Goal: Information Seeking & Learning: Learn about a topic

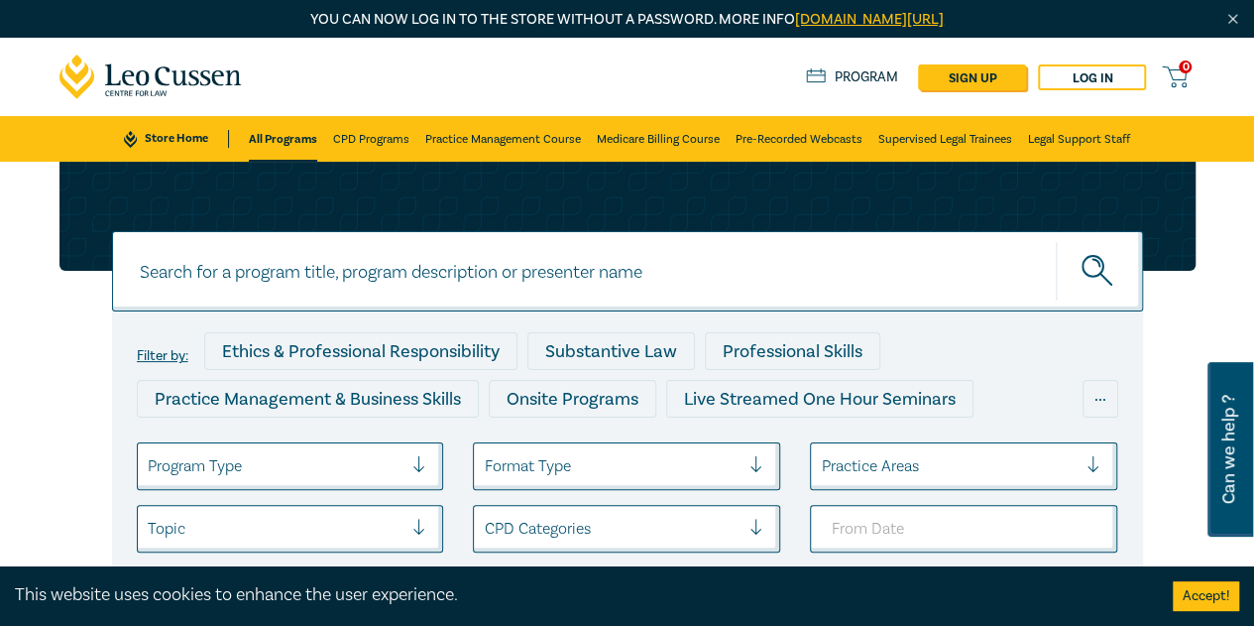
click at [169, 93] on icon at bounding box center [150, 77] width 183 height 45
click at [405, 456] on div "Program Type" at bounding box center [276, 466] width 276 height 34
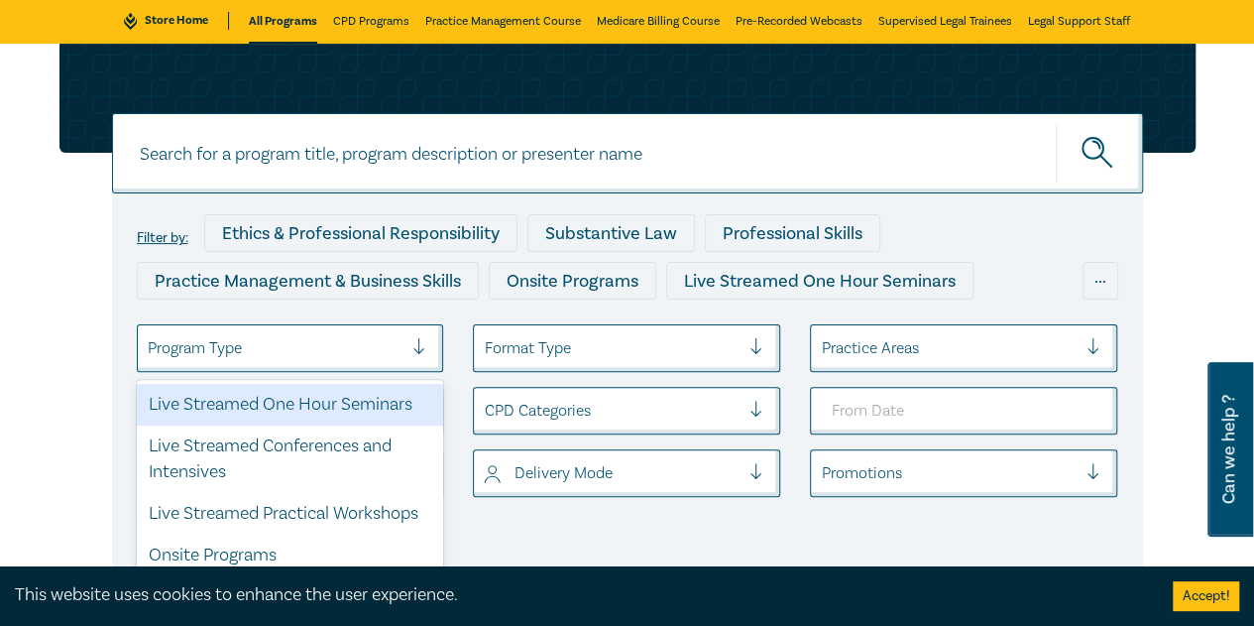
scroll to position [121, 0]
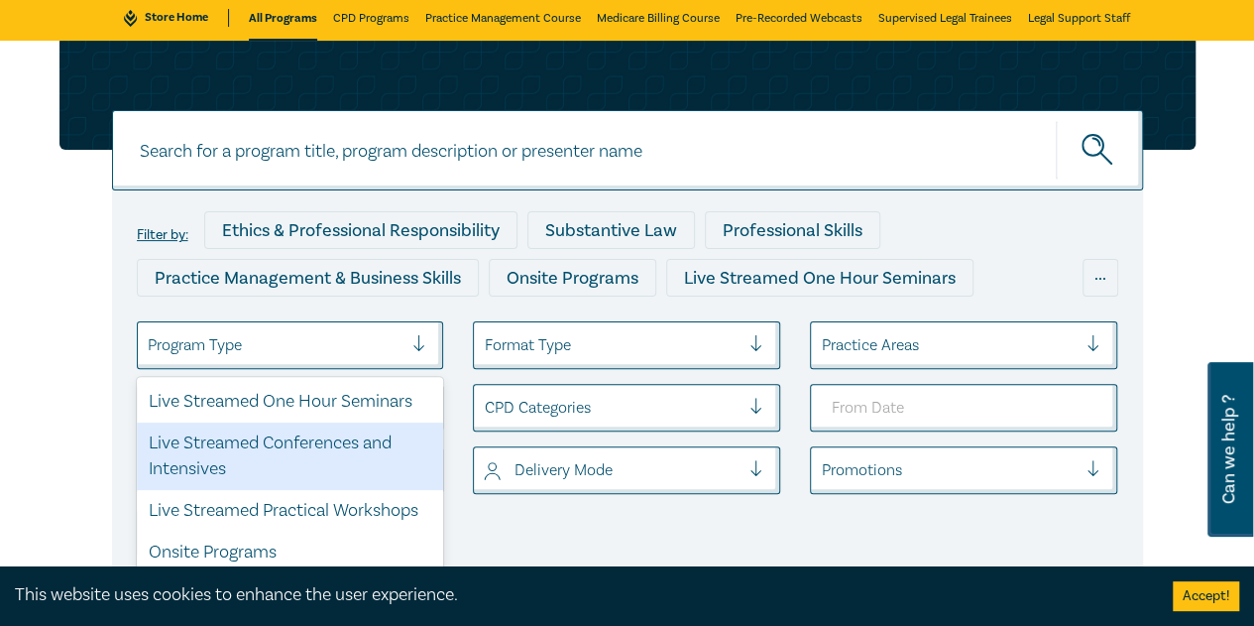
click at [356, 437] on div "Live Streamed Conferences and Intensives" at bounding box center [290, 455] width 307 height 67
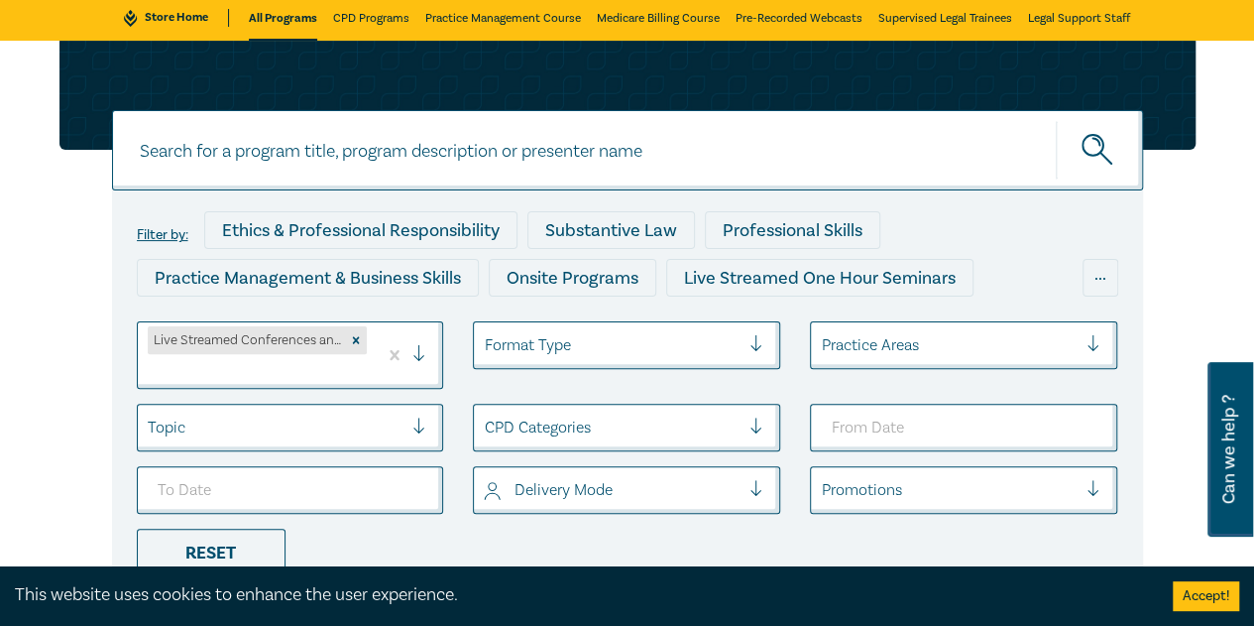
click at [1184, 214] on div "Filter by: Ethics & Professional Responsibility Substantive Law Professional Sk…" at bounding box center [628, 327] width 1160 height 572
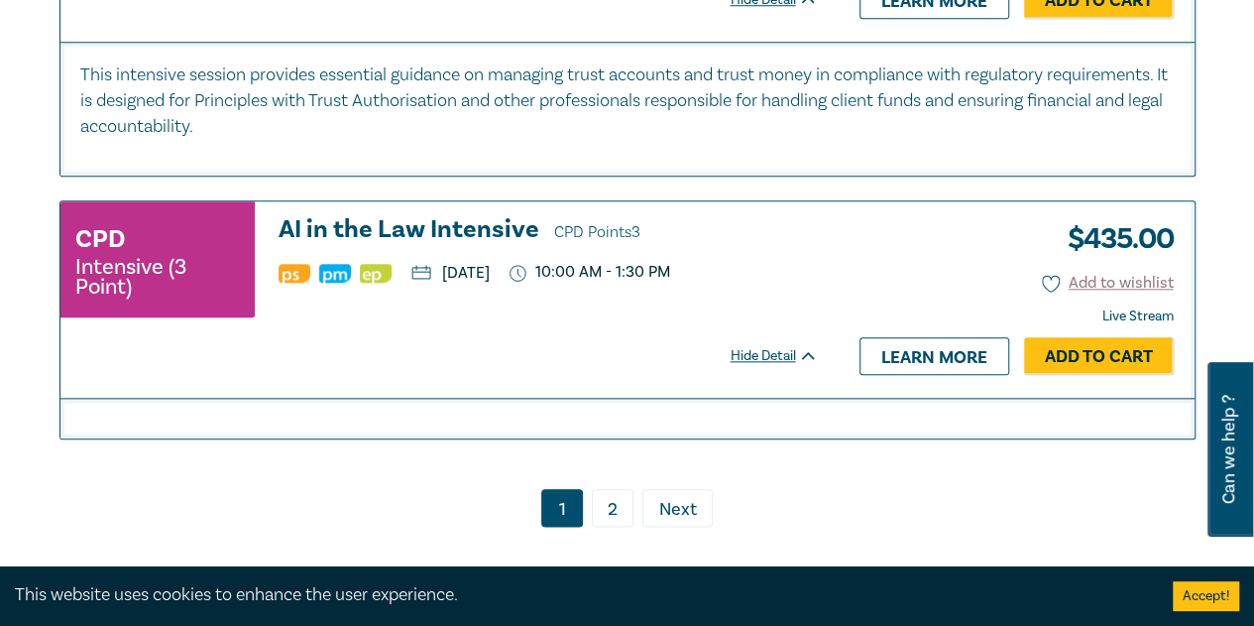
scroll to position [4682, 0]
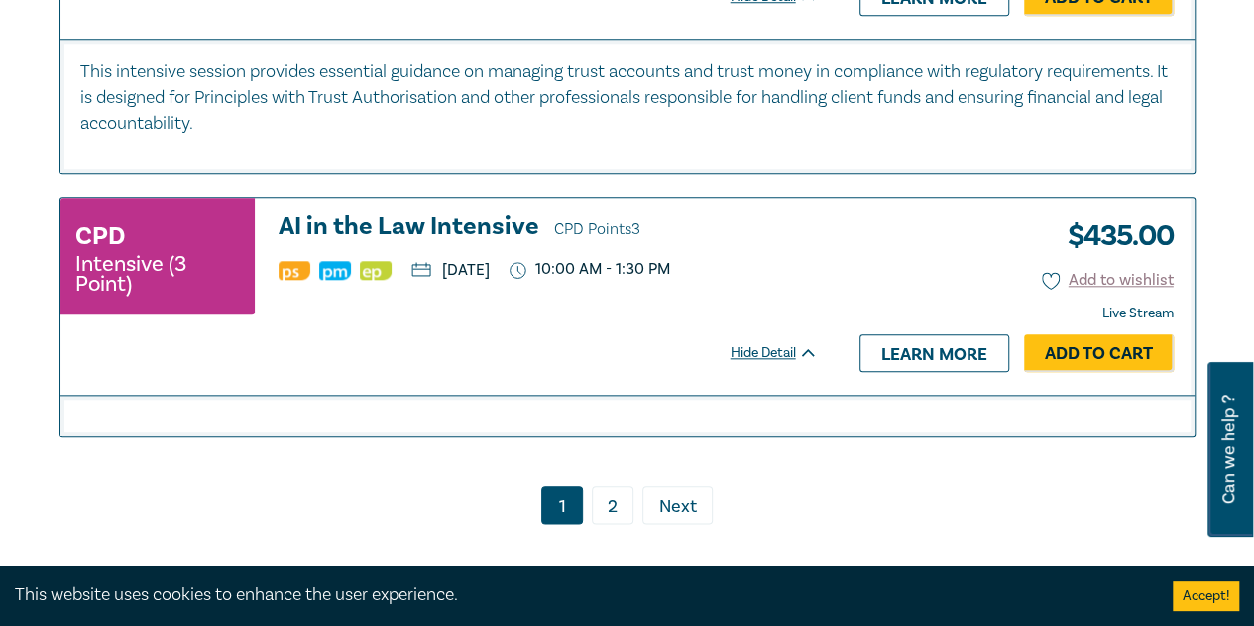
click at [477, 213] on h3 "AI in the Law Intensive CPD Points 3" at bounding box center [548, 228] width 539 height 30
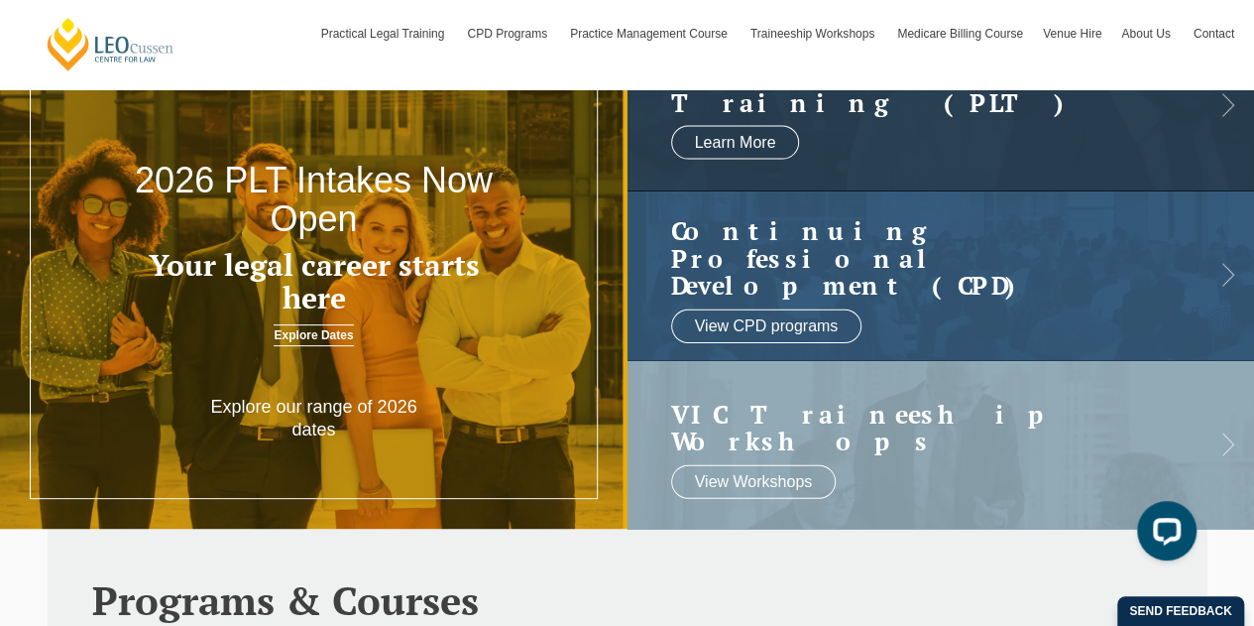
scroll to position [99, 0]
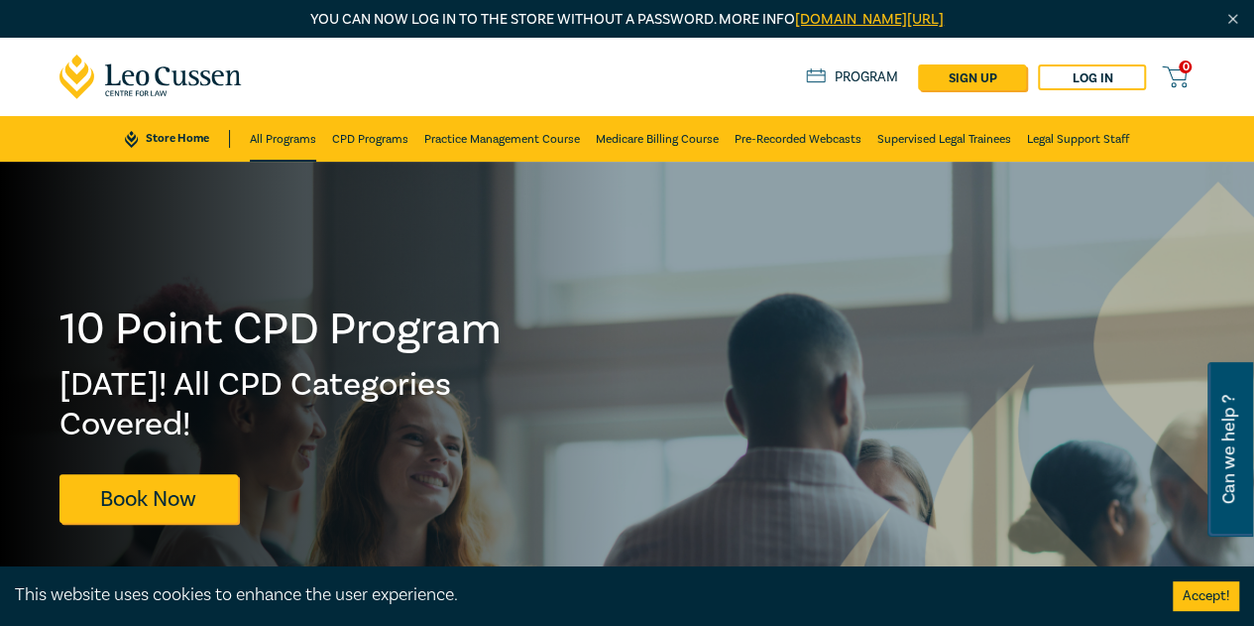
click at [263, 137] on link "All Programs" at bounding box center [283, 139] width 66 height 46
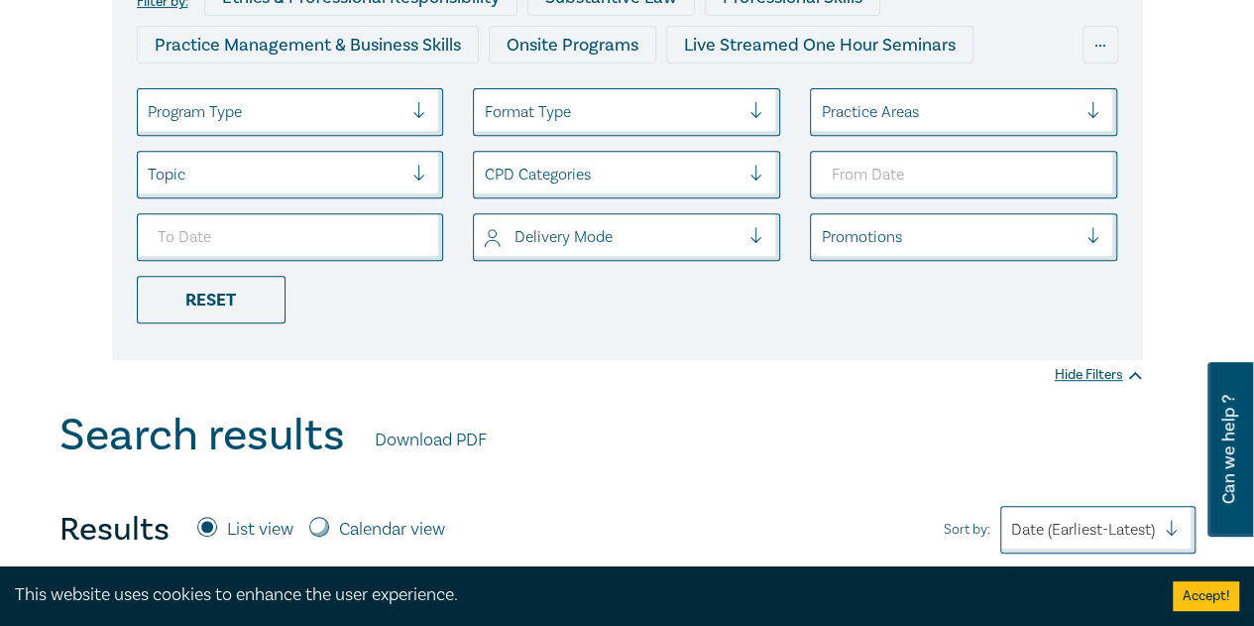
scroll to position [198, 0]
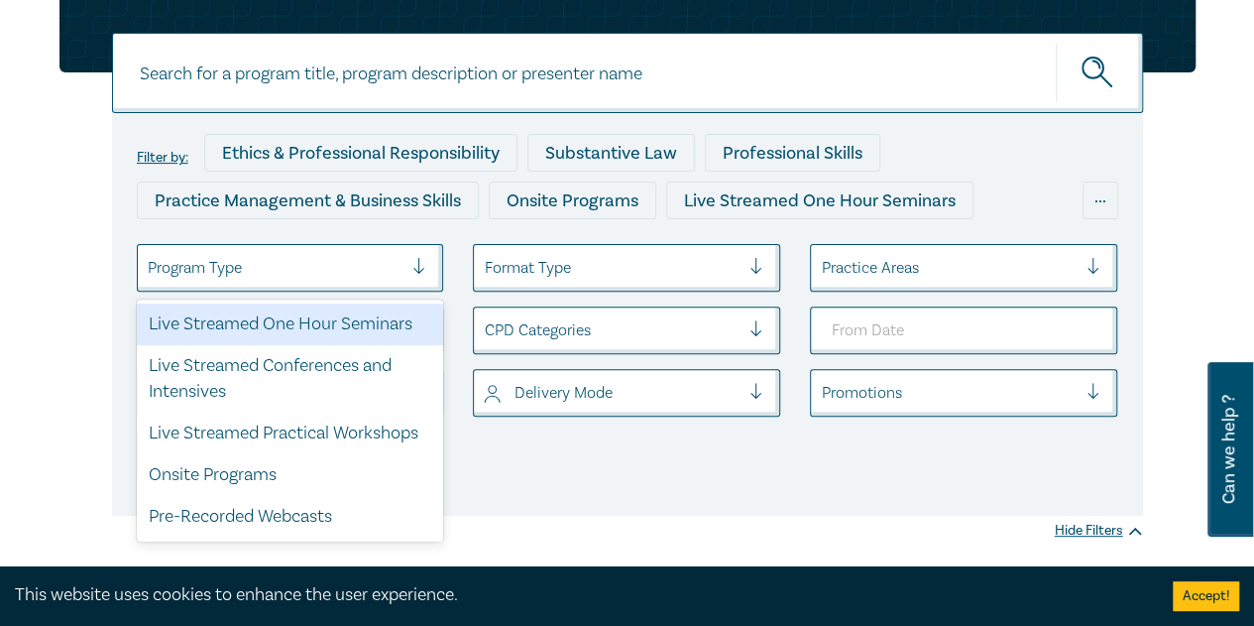
click at [348, 267] on div at bounding box center [276, 268] width 256 height 26
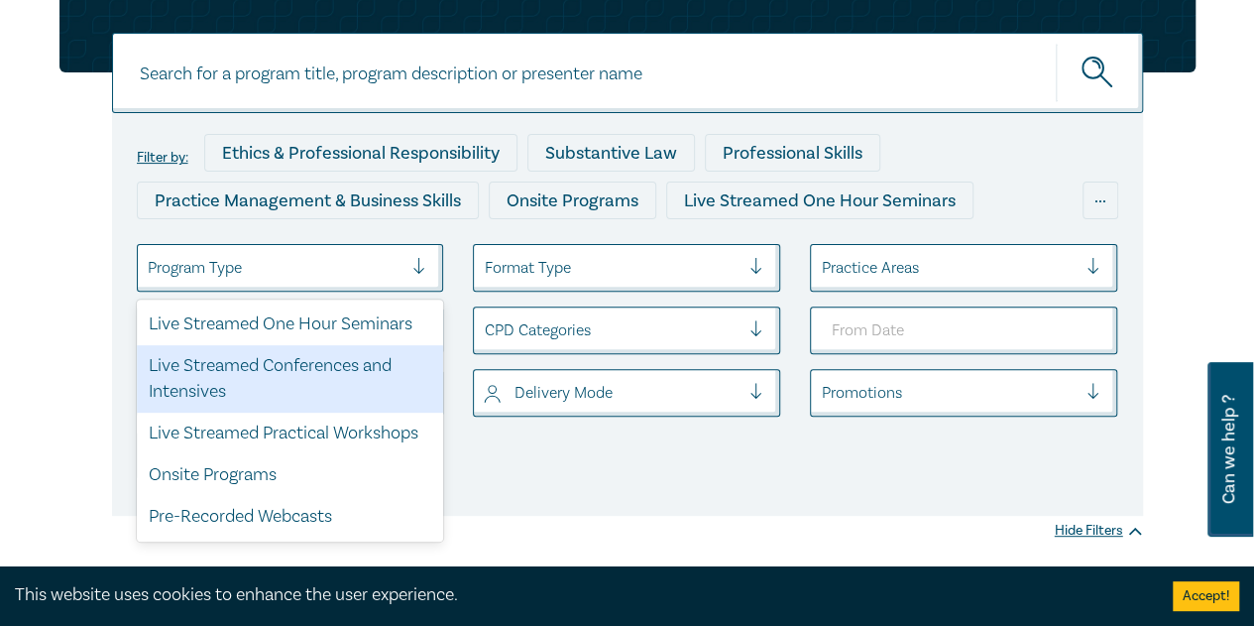
click at [335, 367] on div "Live Streamed Conferences and Intensives" at bounding box center [290, 378] width 307 height 67
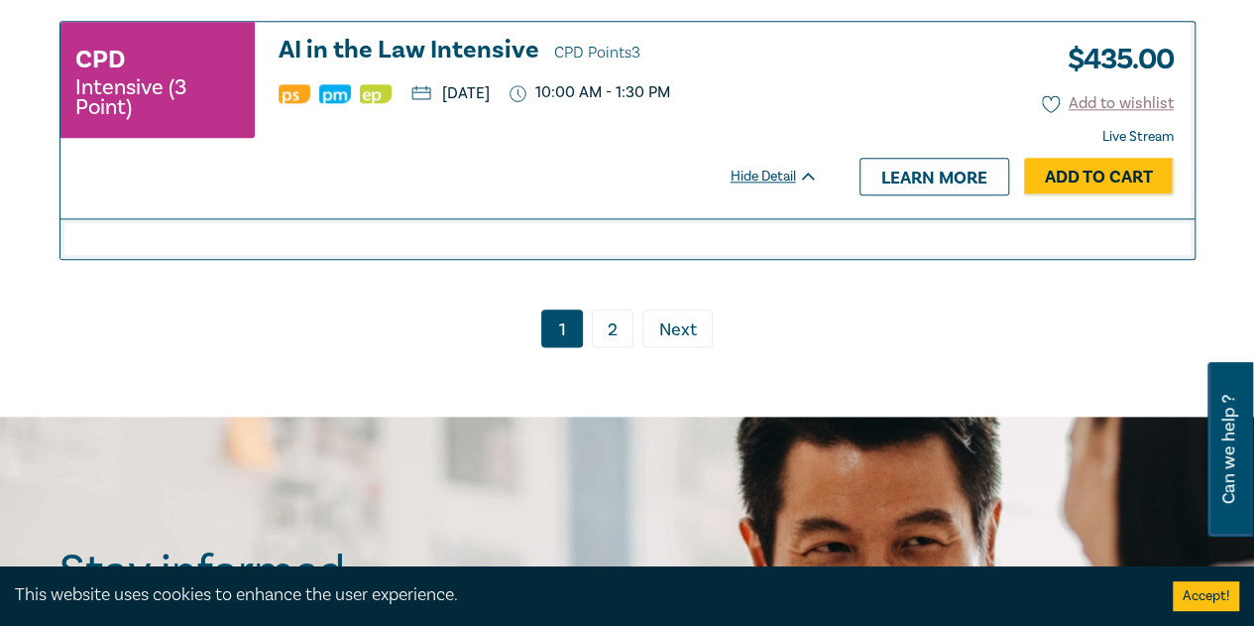
click at [603, 309] on link "2" at bounding box center [613, 328] width 42 height 38
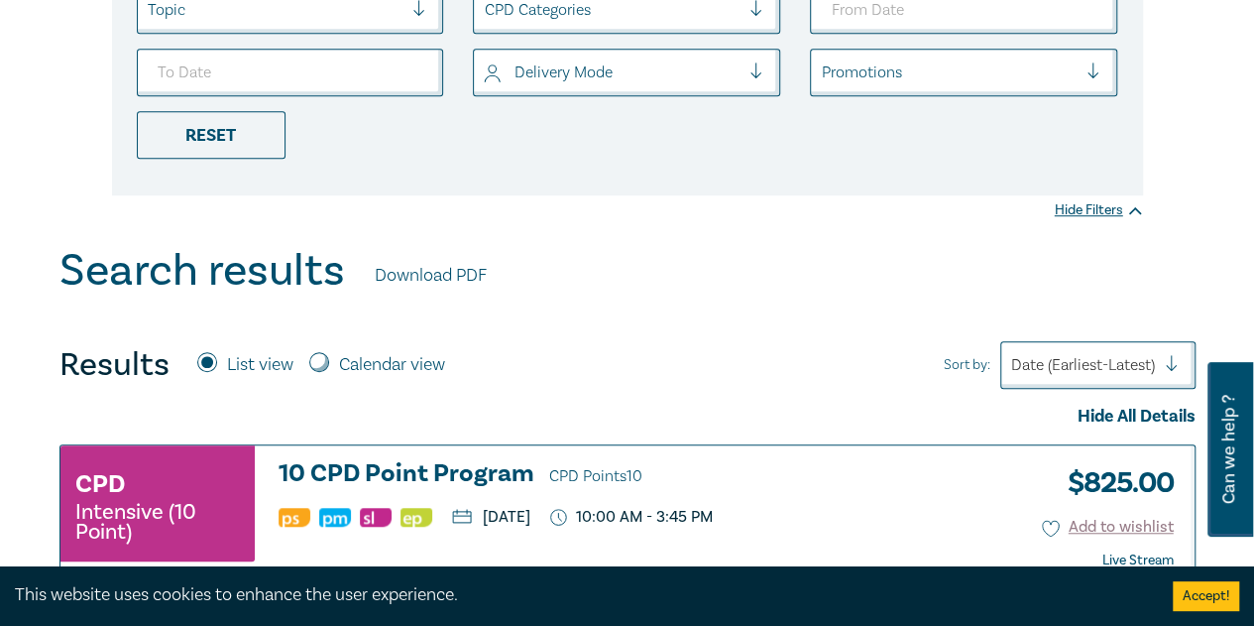
scroll to position [836, 0]
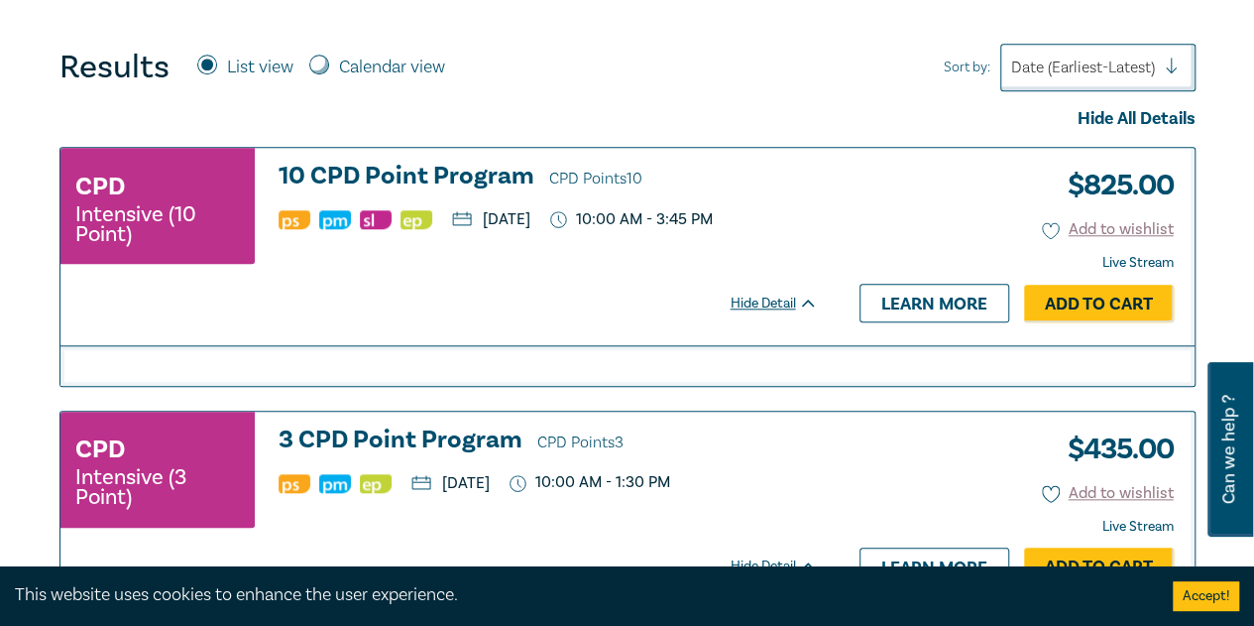
click at [464, 168] on h3 "10 CPD Point Program CPD Points 10" at bounding box center [548, 178] width 539 height 30
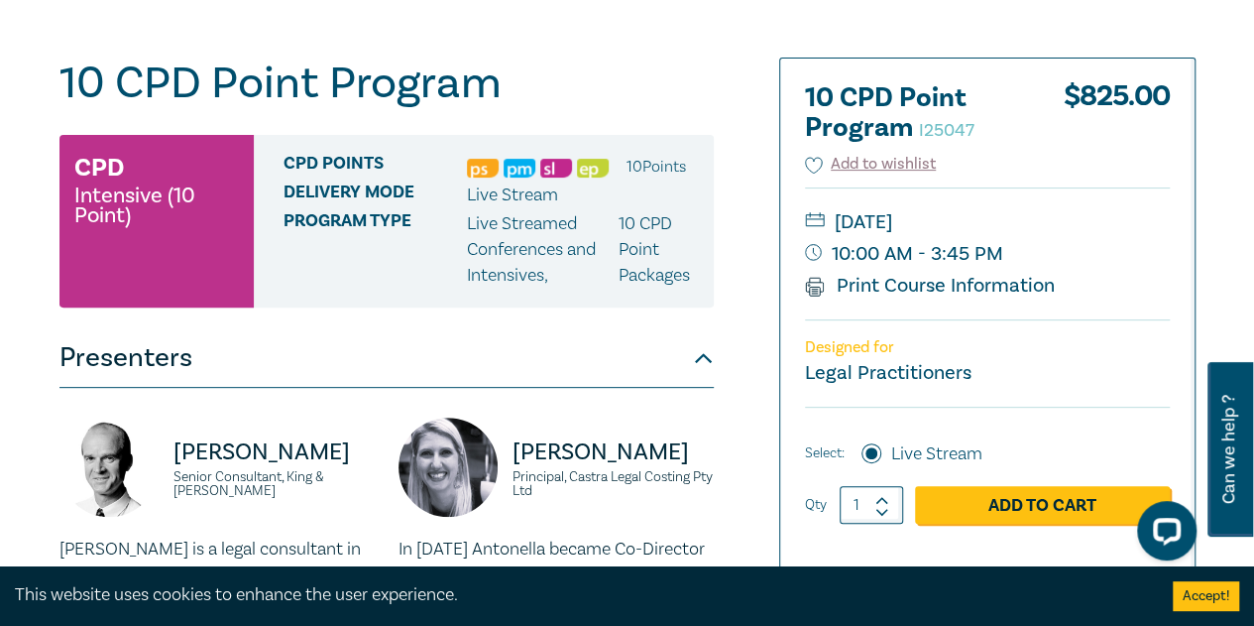
drag, startPoint x: 746, startPoint y: 360, endPoint x: 765, endPoint y: 382, distance: 29.5
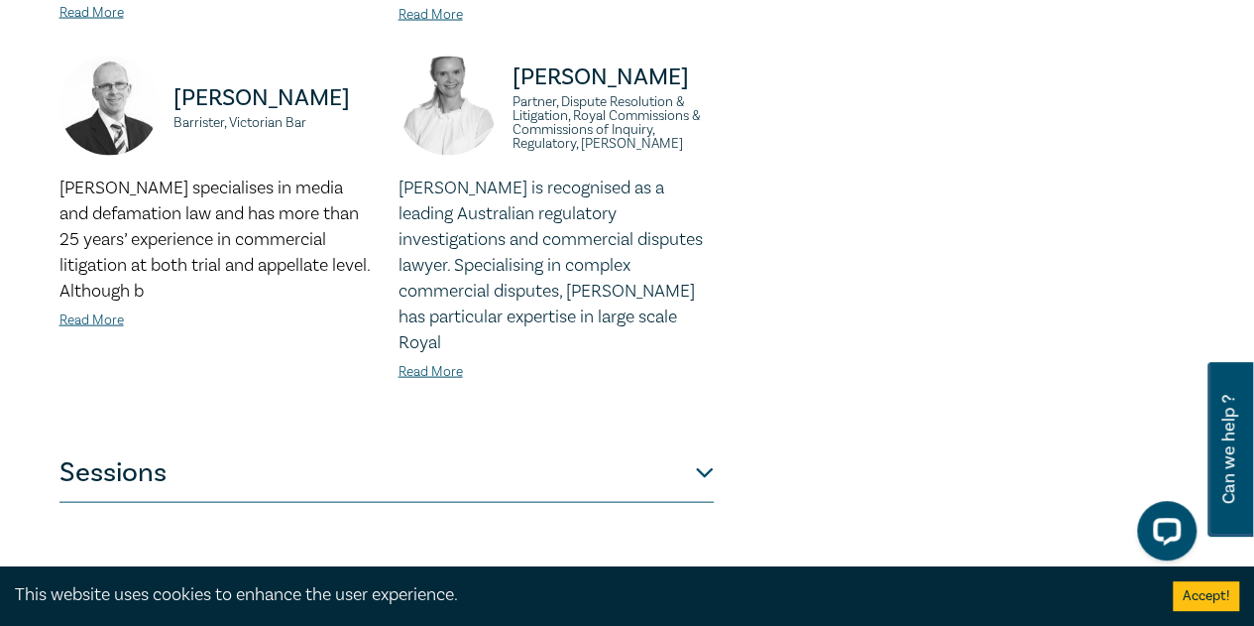
scroll to position [2082, 0]
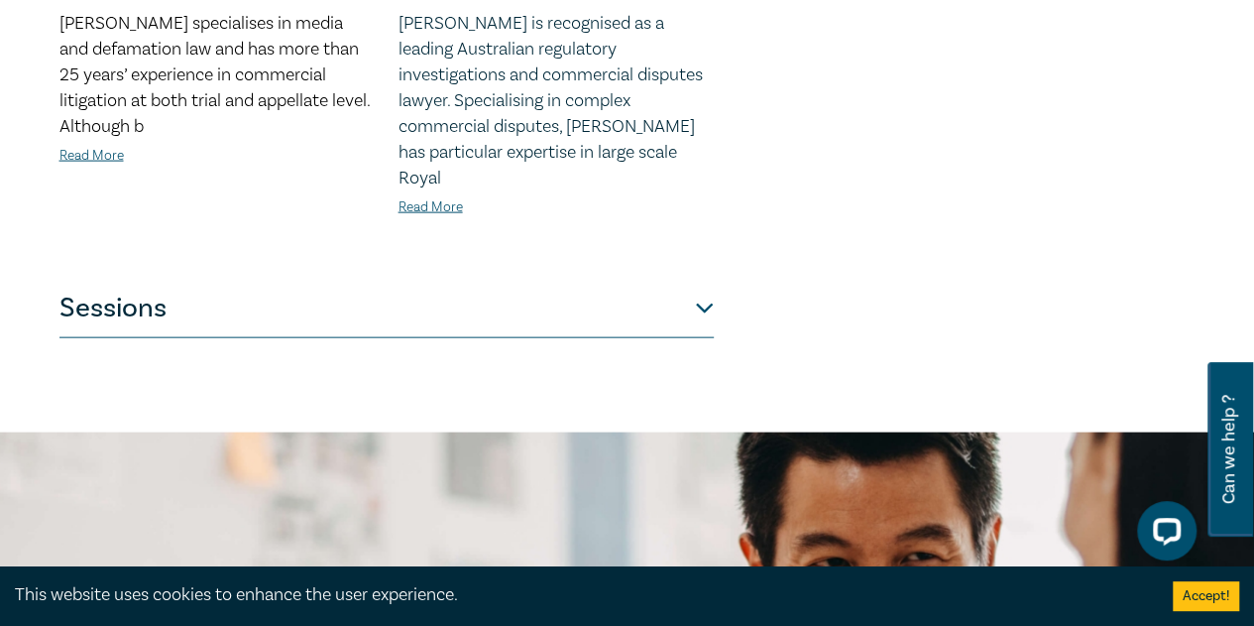
click at [470, 296] on button "Sessions" at bounding box center [386, 308] width 654 height 59
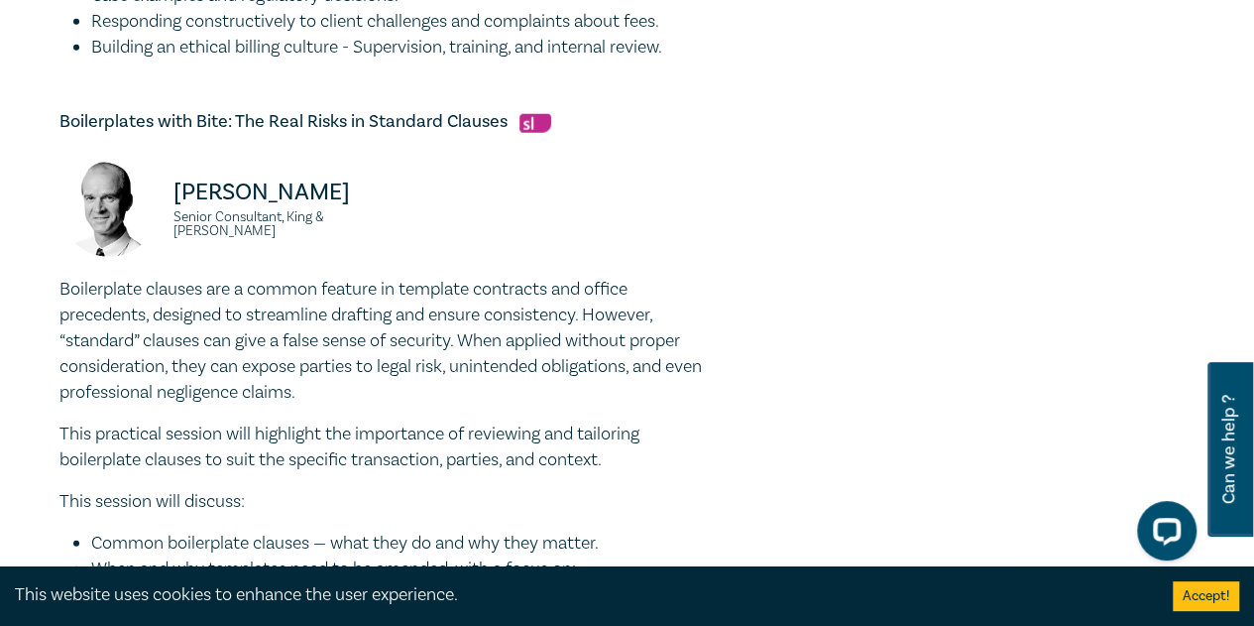
scroll to position [2677, 0]
